Goal: Information Seeking & Learning: Find specific fact

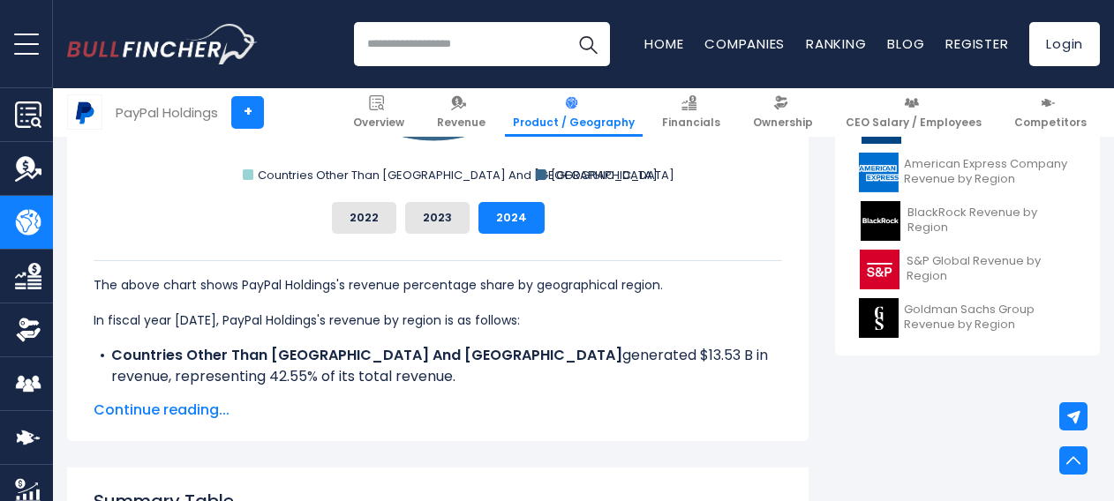
scroll to position [795, 0]
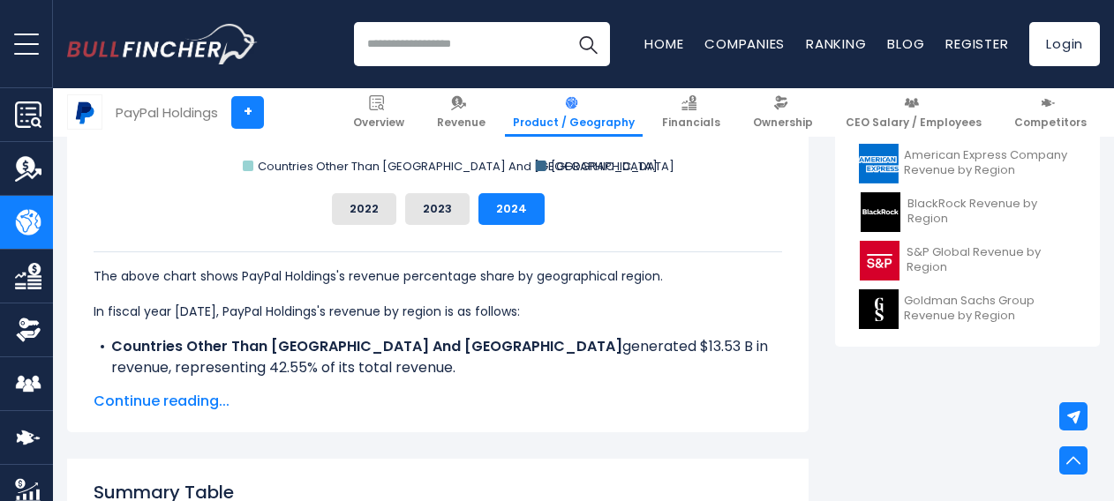
drag, startPoint x: 358, startPoint y: 343, endPoint x: 306, endPoint y: 367, distance: 56.9
click at [306, 367] on li "Countries Other Than [GEOGRAPHIC_DATA] And [GEOGRAPHIC_DATA] generated $13.53 B…" at bounding box center [438, 357] width 689 height 42
drag, startPoint x: 306, startPoint y: 367, endPoint x: 396, endPoint y: 374, distance: 90.3
click at [396, 374] on li "Countries Other Than [GEOGRAPHIC_DATA] And [GEOGRAPHIC_DATA] generated $13.53 B…" at bounding box center [438, 357] width 689 height 42
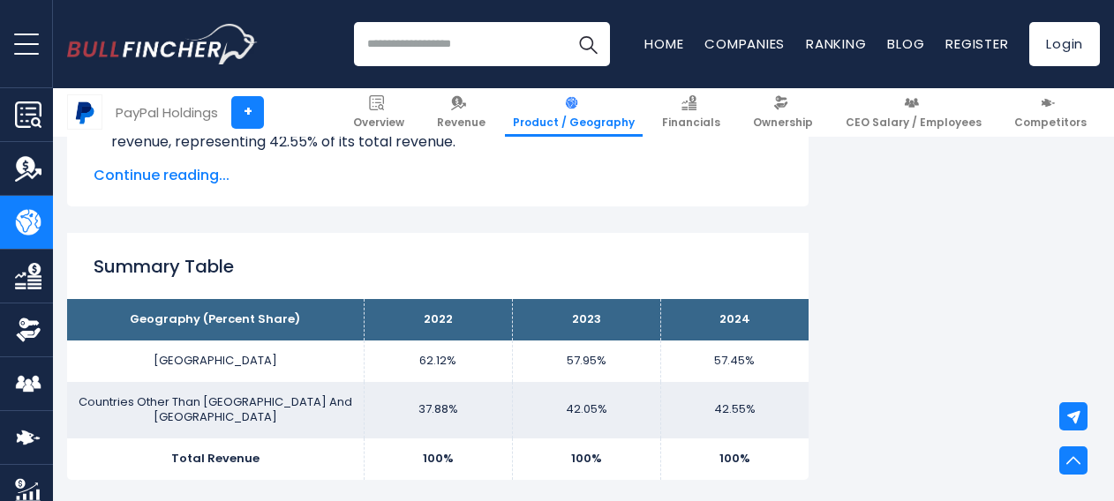
scroll to position [1059, 0]
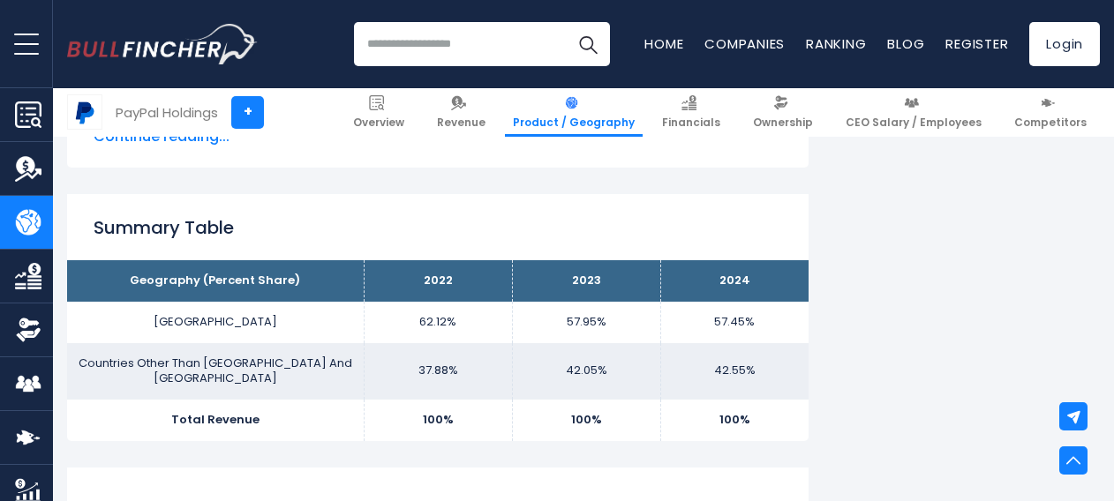
click at [434, 366] on td "37.88%" at bounding box center [438, 371] width 148 height 57
drag, startPoint x: 434, startPoint y: 366, endPoint x: 395, endPoint y: 325, distance: 57.4
click at [395, 325] on td "62.12%" at bounding box center [438, 322] width 148 height 41
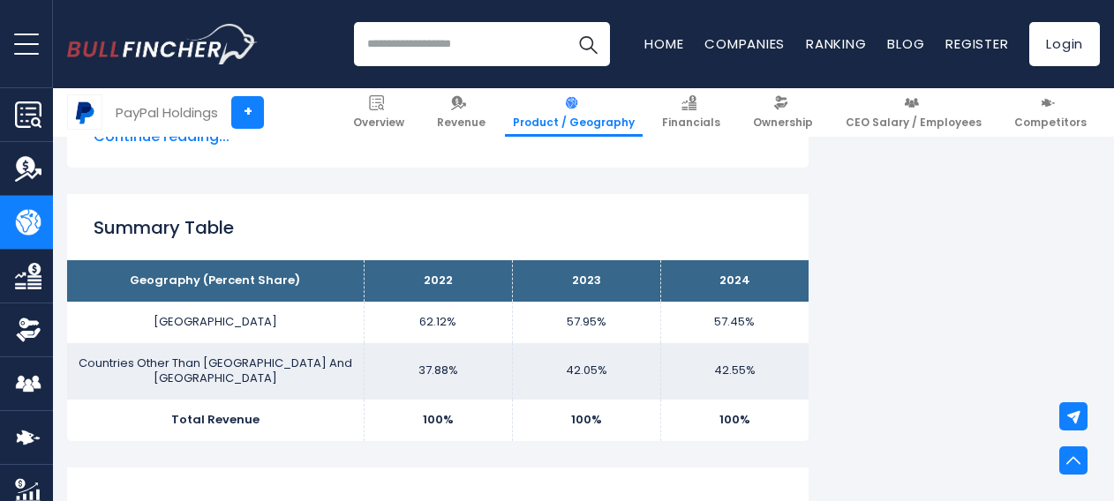
click at [412, 320] on td "62.12%" at bounding box center [438, 322] width 148 height 41
drag, startPoint x: 412, startPoint y: 320, endPoint x: 446, endPoint y: 327, distance: 34.3
click at [446, 327] on td "62.12%" at bounding box center [438, 322] width 148 height 41
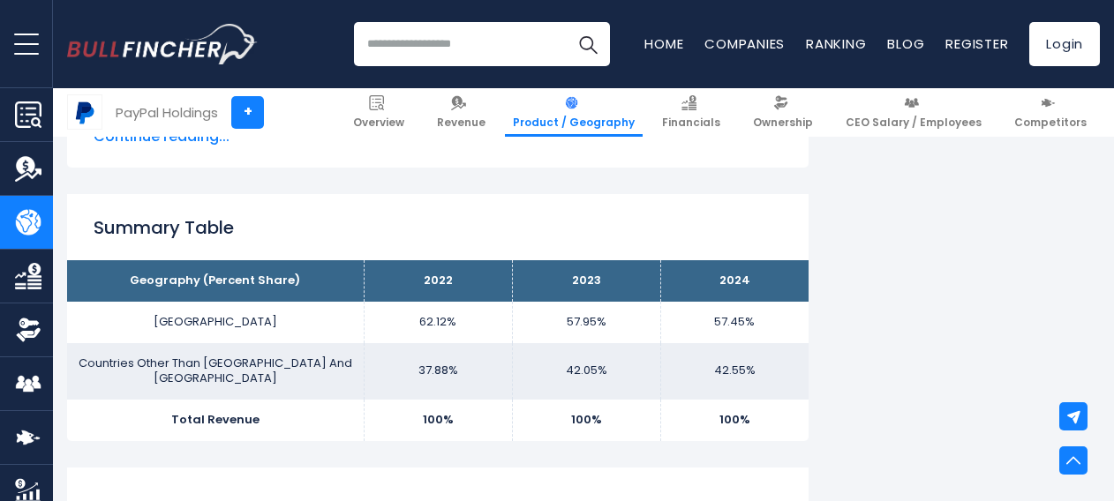
click at [572, 317] on td "57.95%" at bounding box center [586, 322] width 148 height 41
drag, startPoint x: 572, startPoint y: 317, endPoint x: 732, endPoint y: 317, distance: 159.8
click at [732, 317] on td "57.45%" at bounding box center [734, 322] width 148 height 41
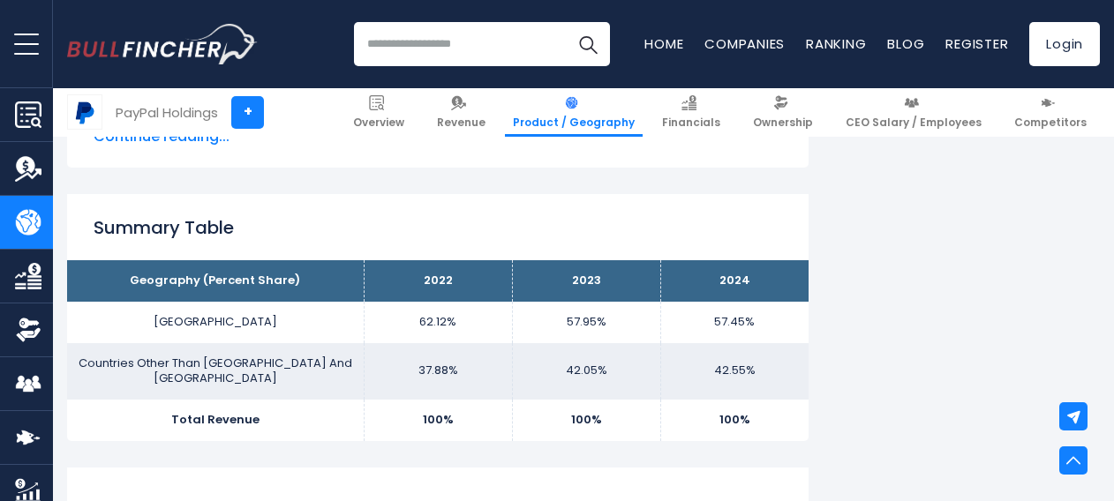
drag, startPoint x: 732, startPoint y: 317, endPoint x: 626, endPoint y: 325, distance: 106.2
click at [626, 325] on td "57.95%" at bounding box center [586, 322] width 148 height 41
